Goal: Task Accomplishment & Management: Use online tool/utility

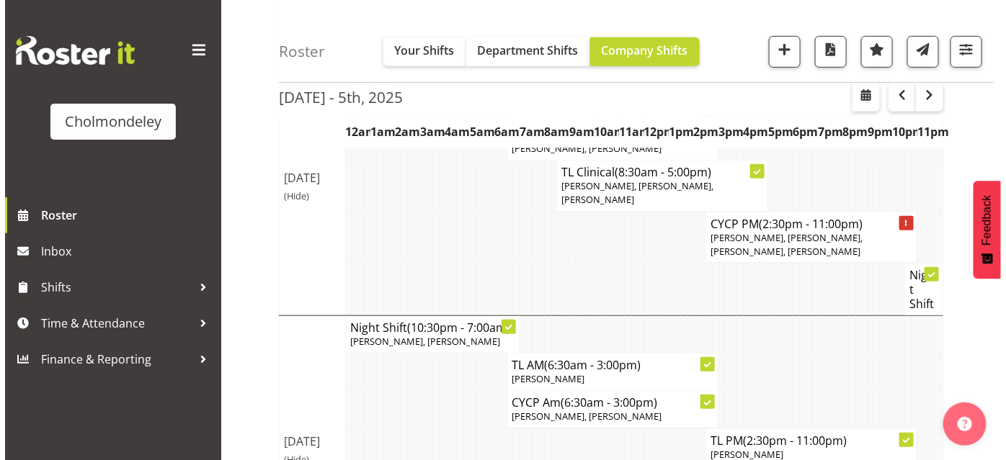
scroll to position [227, 0]
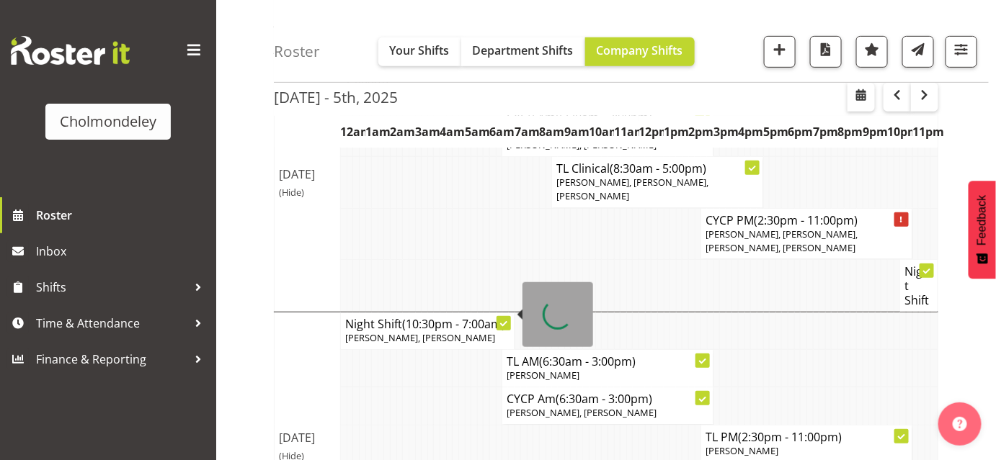
click at [504, 321] on icon at bounding box center [503, 324] width 7 height 7
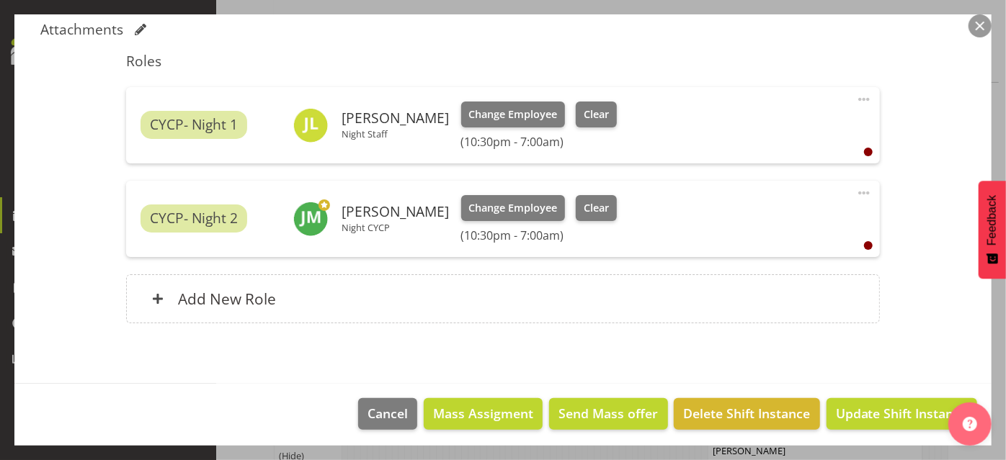
scroll to position [455, 0]
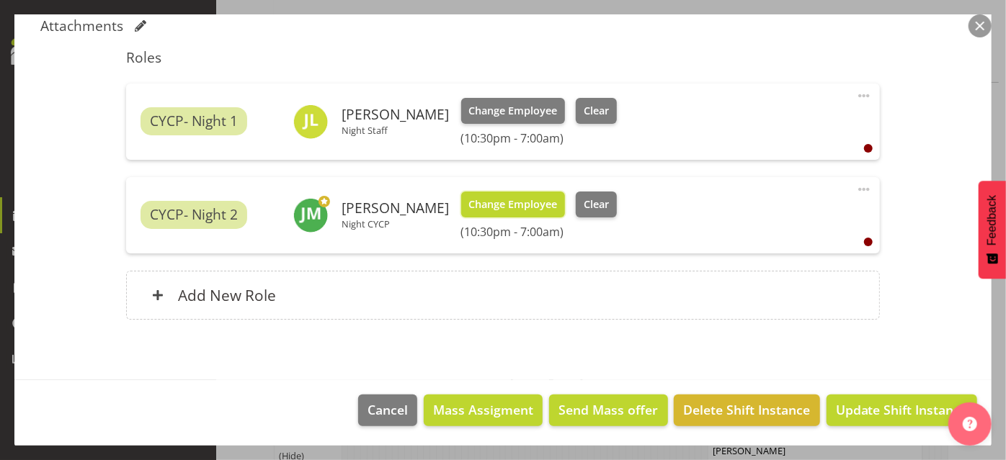
click at [535, 202] on span "Change Employee" at bounding box center [512, 205] width 89 height 16
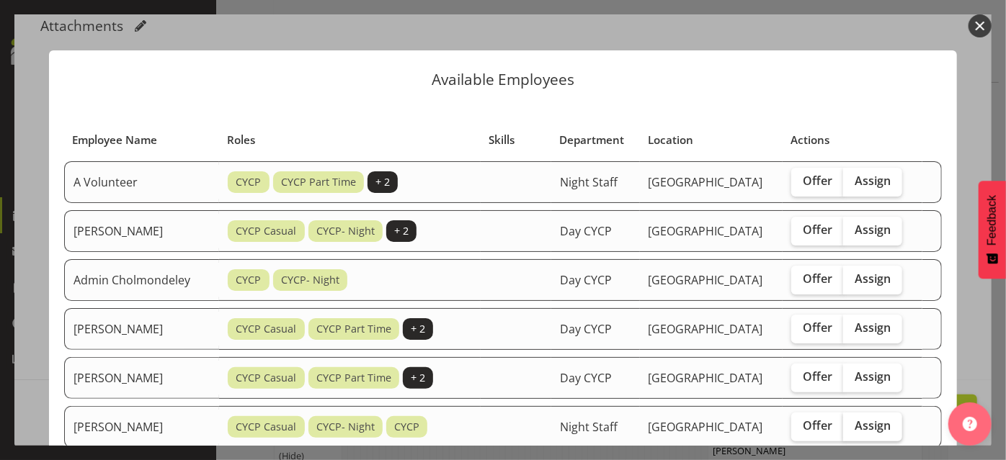
click at [876, 421] on span "Assign" at bounding box center [873, 426] width 36 height 14
click at [852, 422] on input "Assign" at bounding box center [847, 426] width 9 height 9
checkbox input "true"
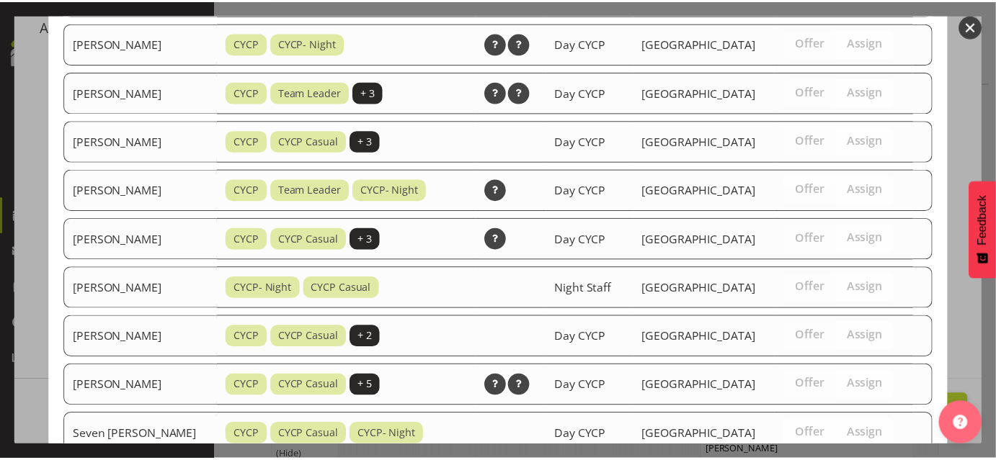
scroll to position [713, 0]
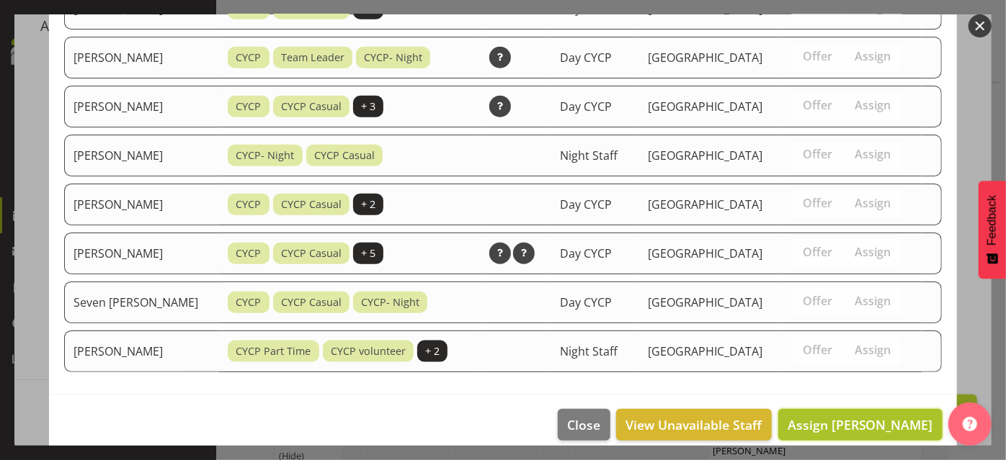
click at [875, 417] on span "Assign Andrea McMurray" at bounding box center [861, 425] width 146 height 17
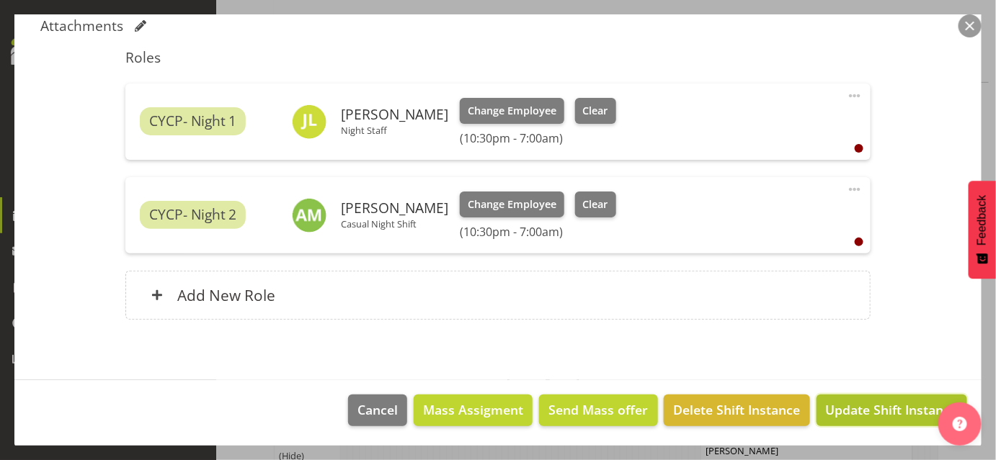
click at [891, 406] on span "Update Shift Instance" at bounding box center [892, 410] width 132 height 19
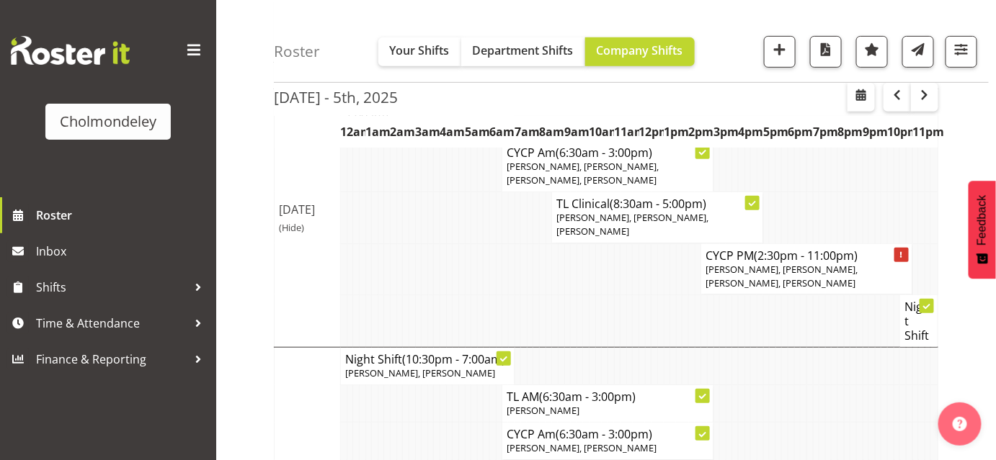
scroll to position [165, 0]
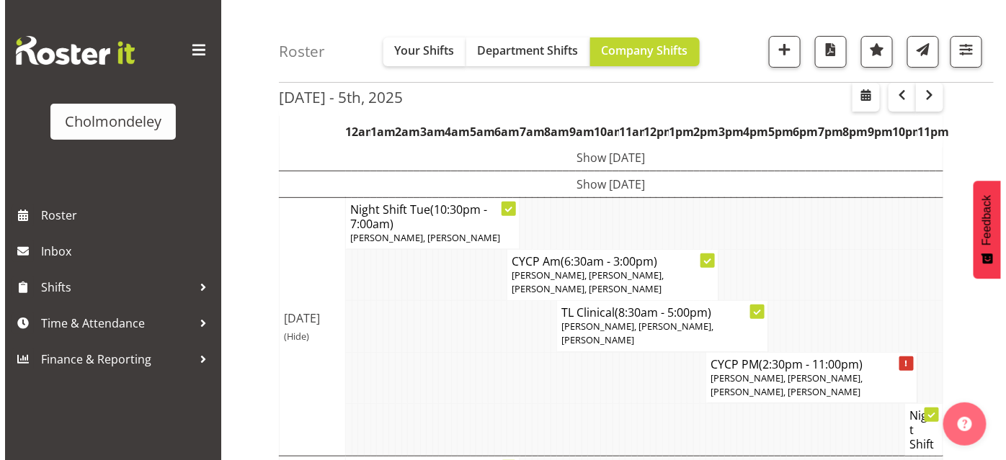
scroll to position [81, 0]
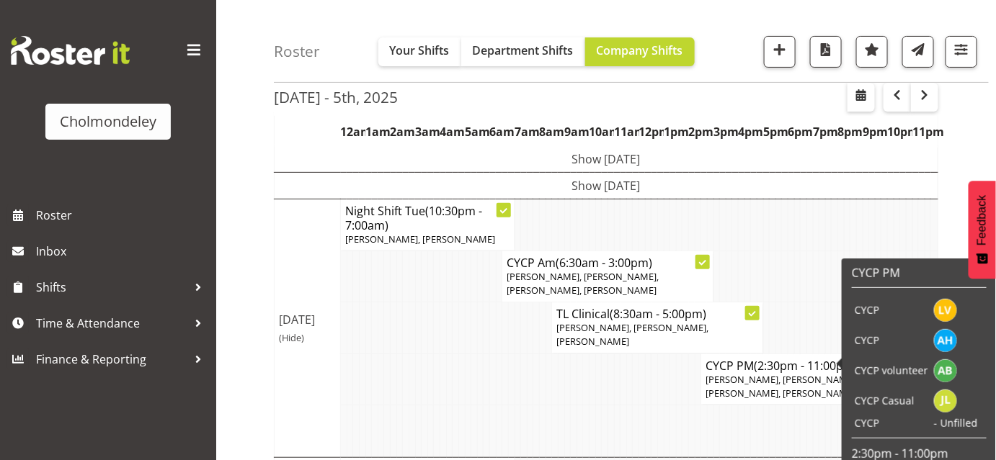
click at [899, 347] on td "CYCP" at bounding box center [891, 341] width 79 height 30
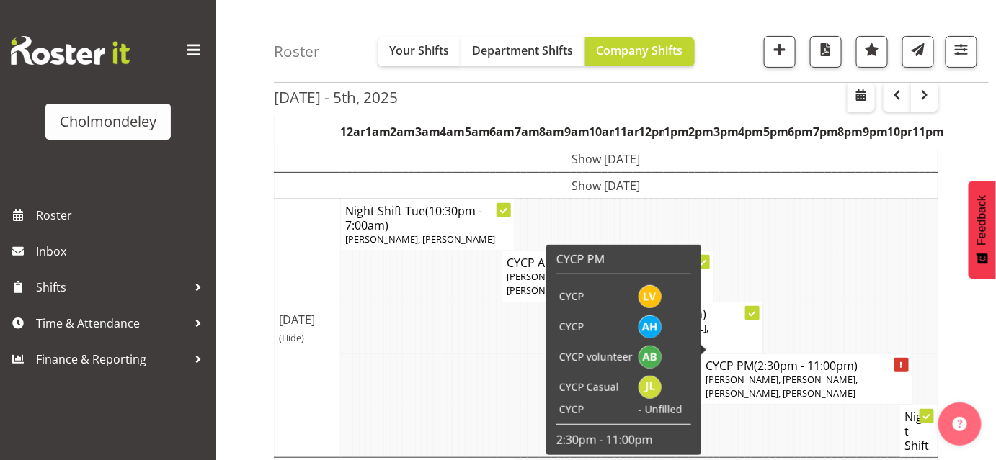
click at [899, 358] on div at bounding box center [901, 365] width 14 height 14
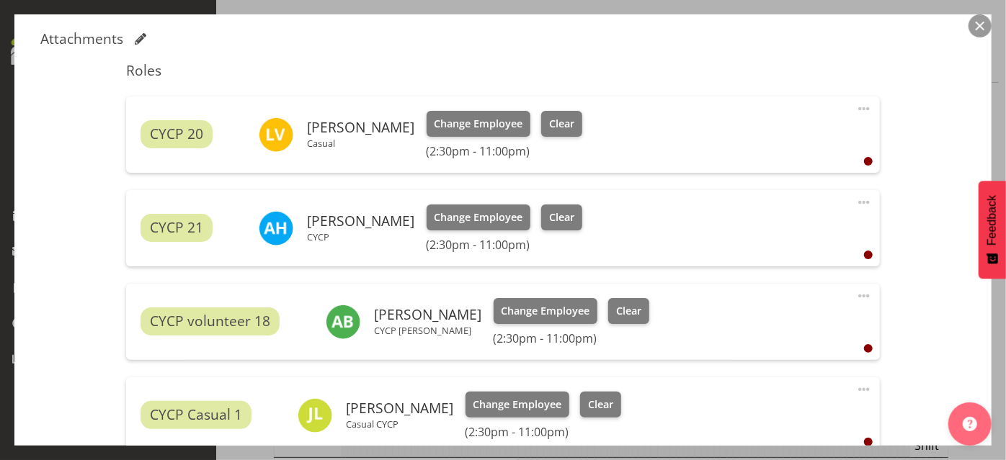
scroll to position [450, 0]
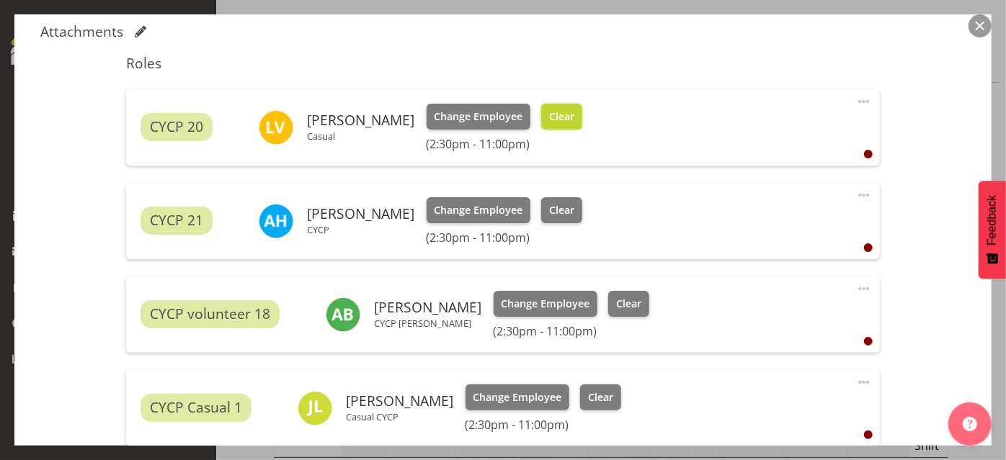
click at [550, 114] on span "Clear" at bounding box center [561, 117] width 25 height 16
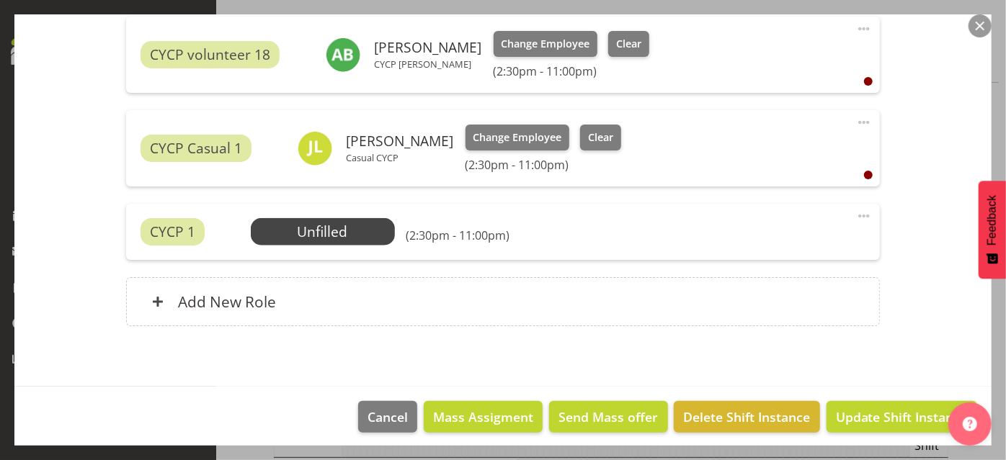
scroll to position [697, 0]
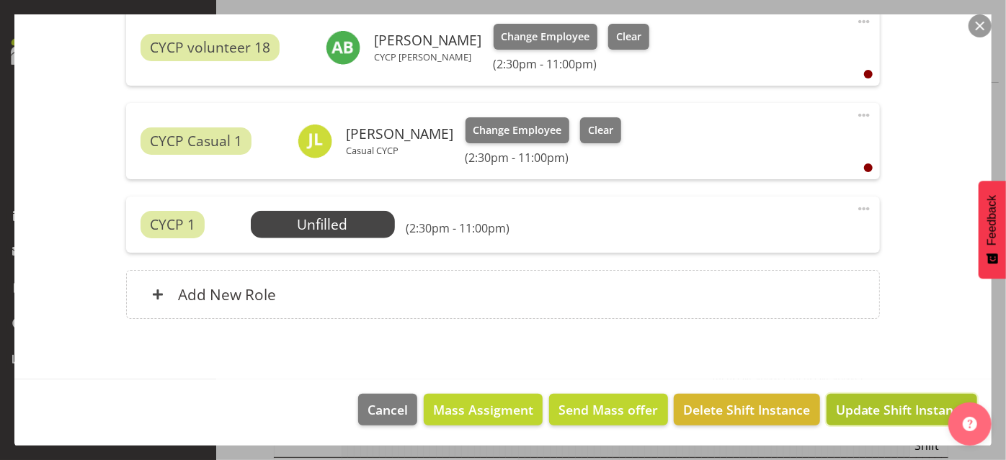
click at [897, 409] on span "Update Shift Instance" at bounding box center [902, 410] width 132 height 19
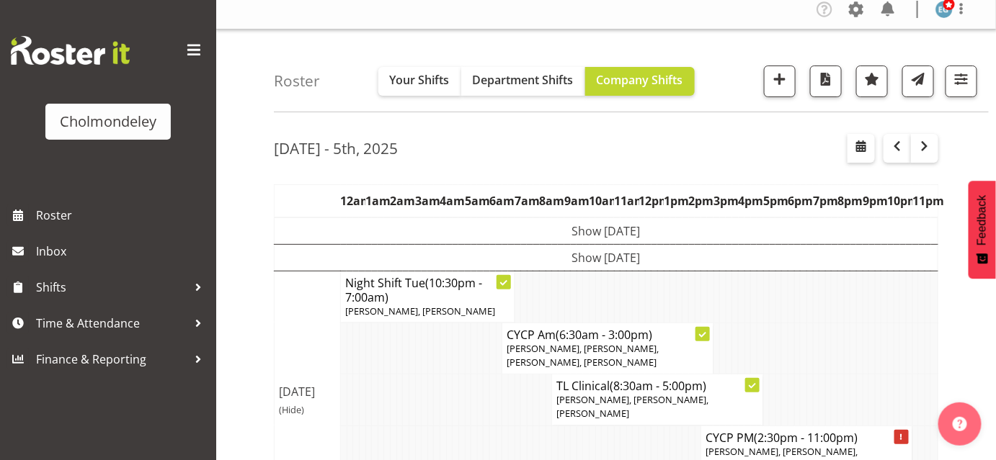
scroll to position [0, 0]
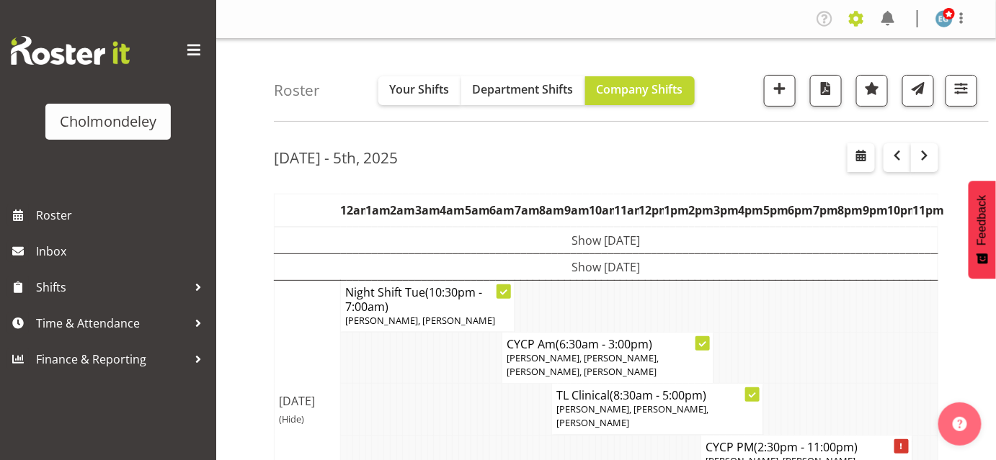
click at [863, 17] on span at bounding box center [856, 18] width 23 height 23
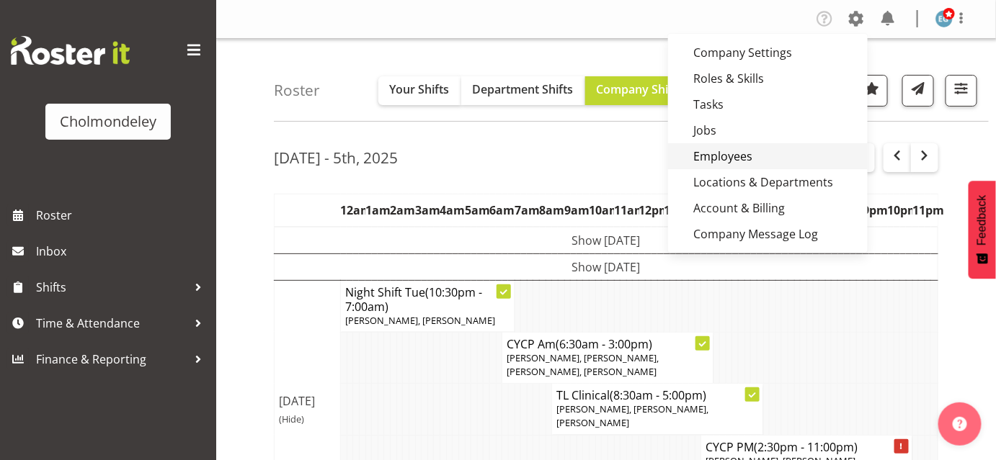
click at [741, 154] on link "Employees" at bounding box center [768, 156] width 200 height 26
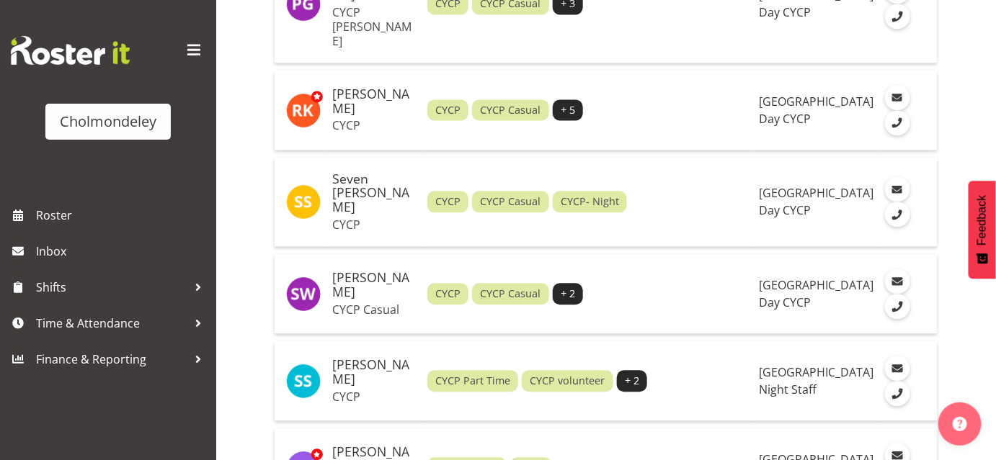
scroll to position [2812, 0]
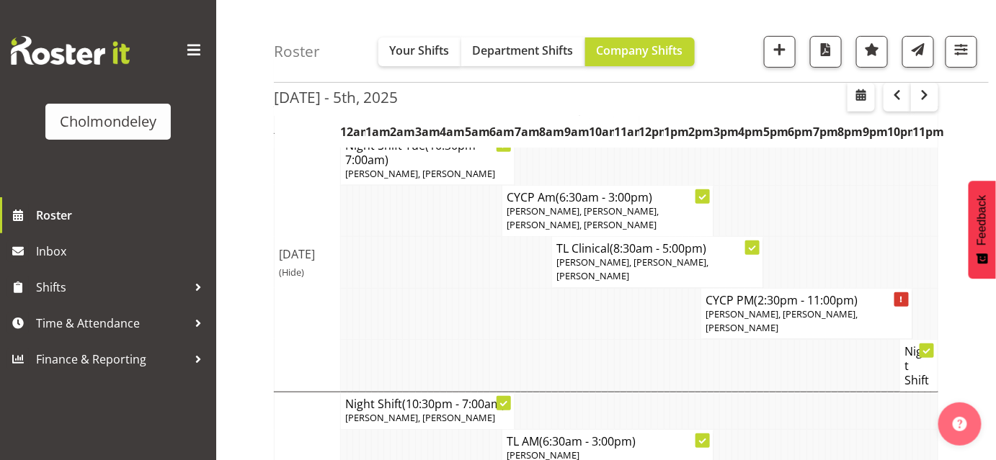
scroll to position [141, 0]
